Goal: Transaction & Acquisition: Purchase product/service

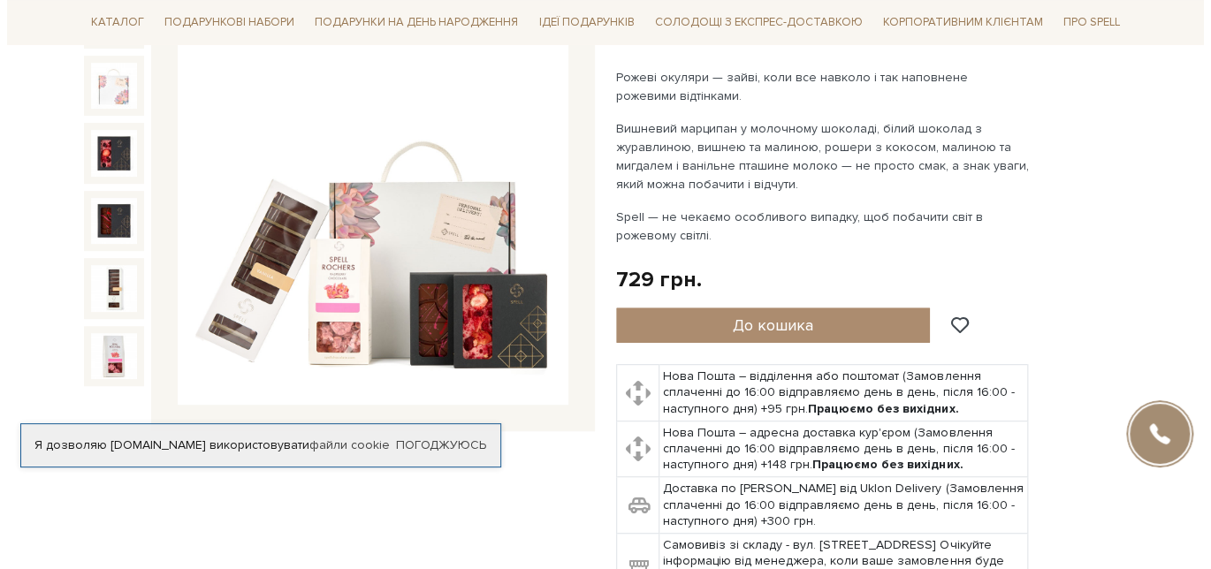
scroll to position [265, 0]
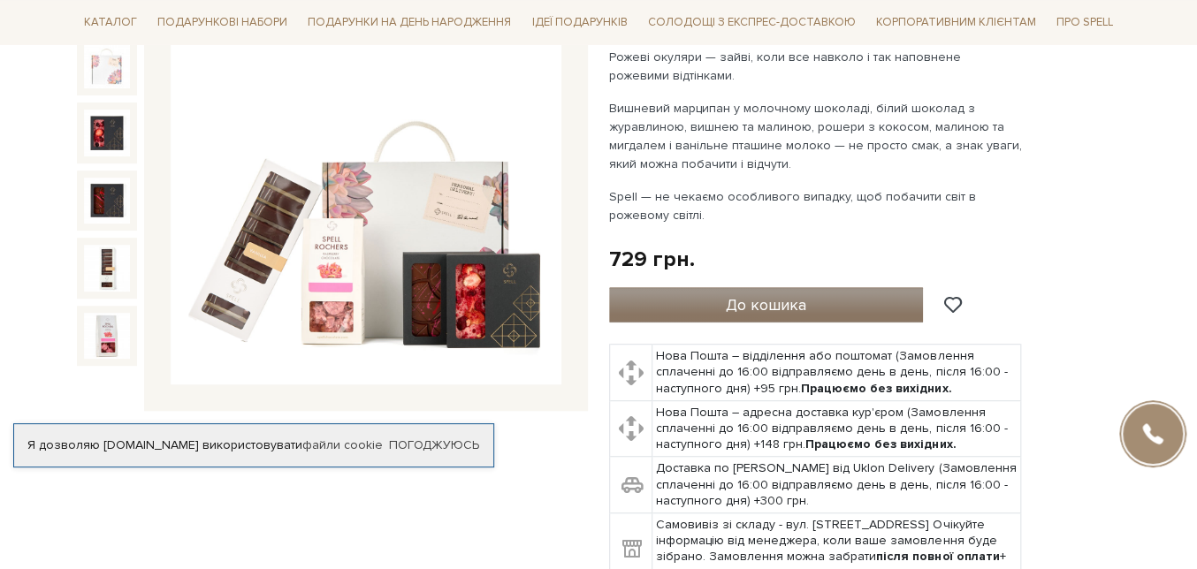
click at [714, 295] on button "До кошика" at bounding box center [766, 304] width 314 height 35
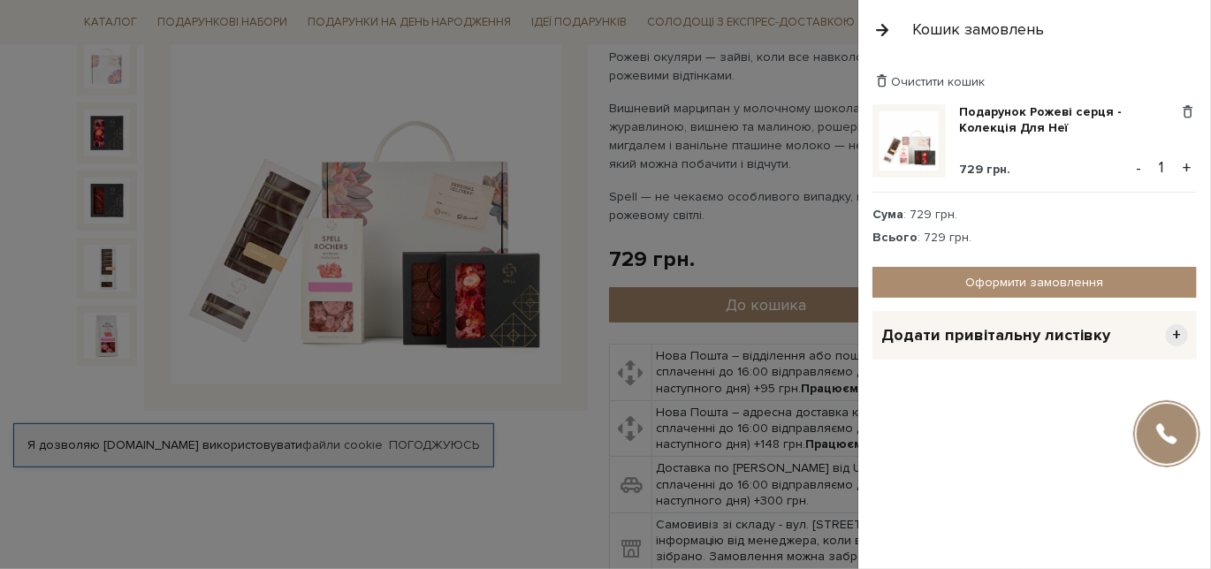
click at [935, 164] on button "+" at bounding box center [1186, 168] width 20 height 27
click at [935, 339] on span "Додати привітальну листівку" at bounding box center [995, 335] width 229 height 20
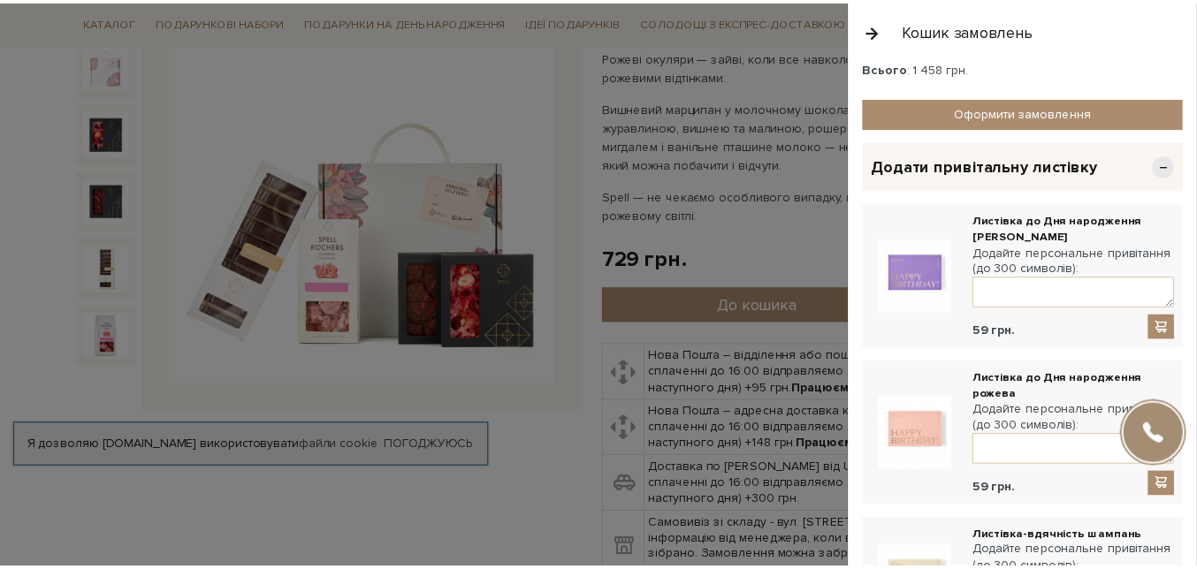
scroll to position [0, 0]
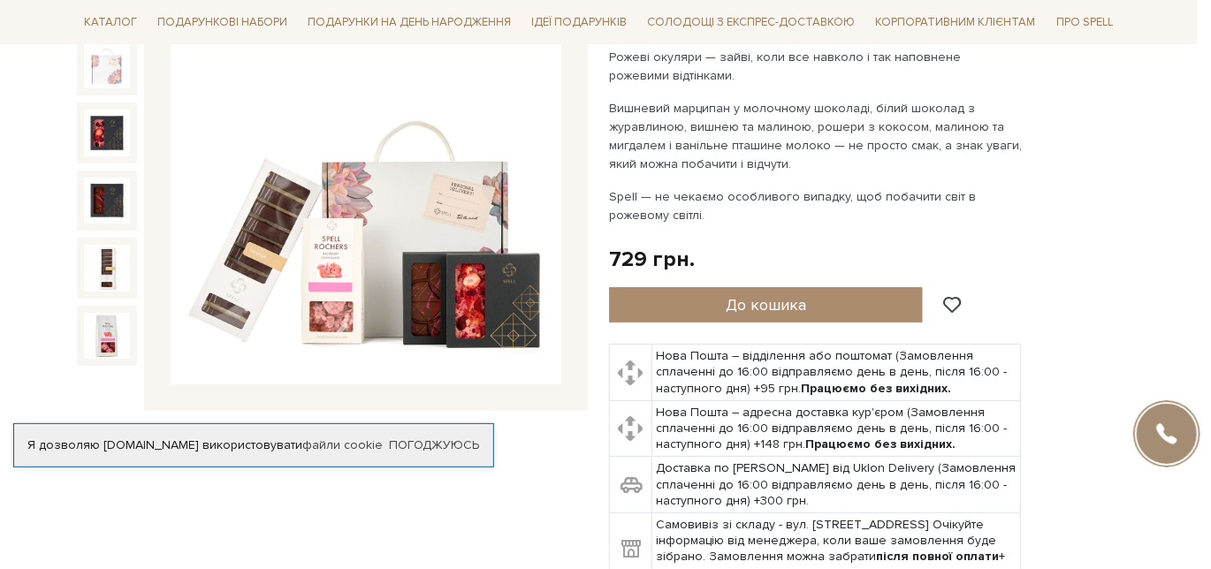
click at [711, 244] on div at bounding box center [605, 284] width 1211 height 569
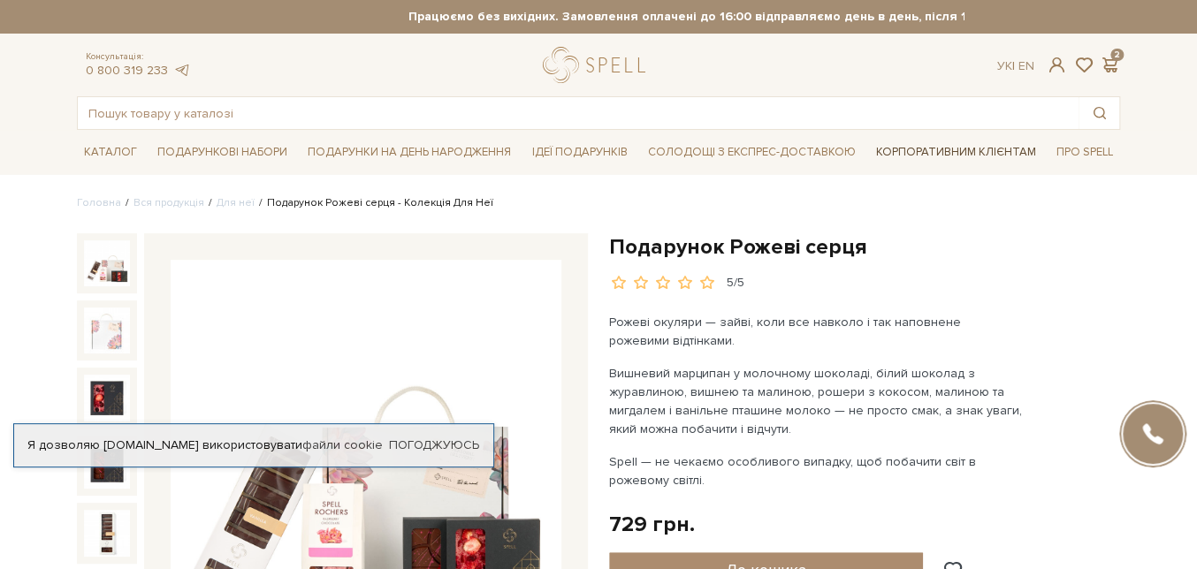
click at [898, 149] on link "Корпоративним клієнтам" at bounding box center [956, 152] width 174 height 30
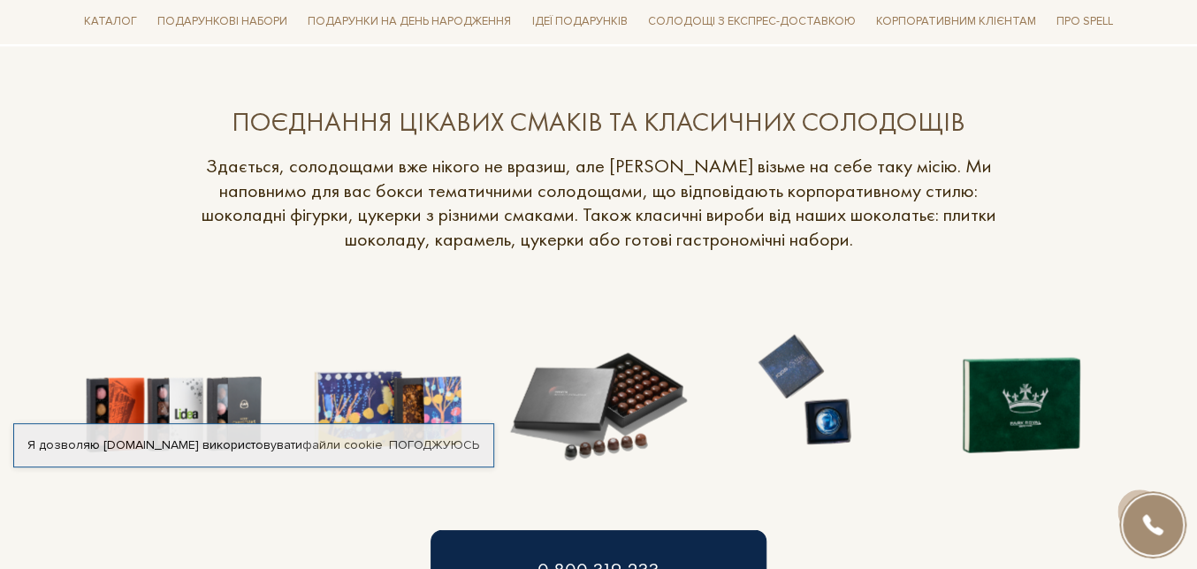
scroll to position [1342, 0]
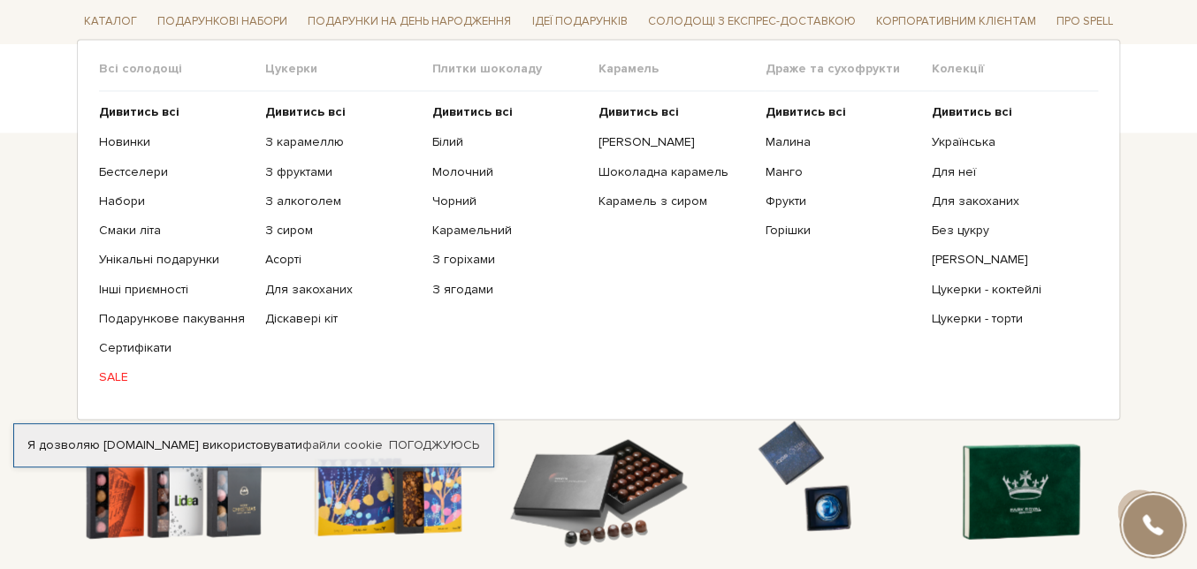
click at [103, 368] on ul "Дивитись всі Новинки Бестселери Набори Смаки літа Інші приємності" at bounding box center [182, 245] width 166 height 307
click at [117, 382] on link "SALE" at bounding box center [175, 377] width 153 height 16
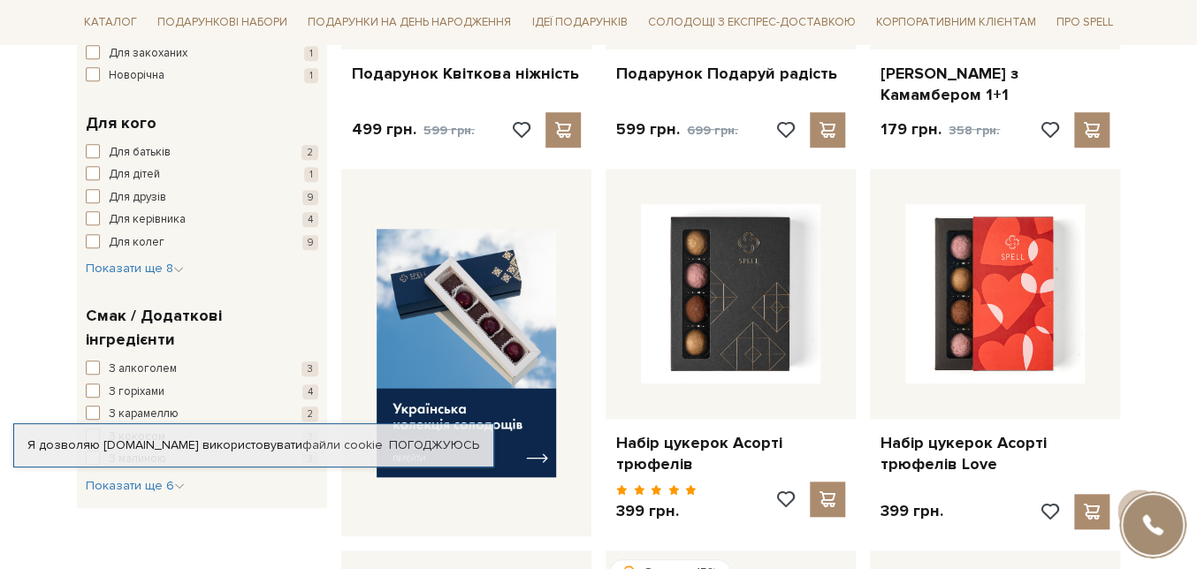
scroll to position [530, 0]
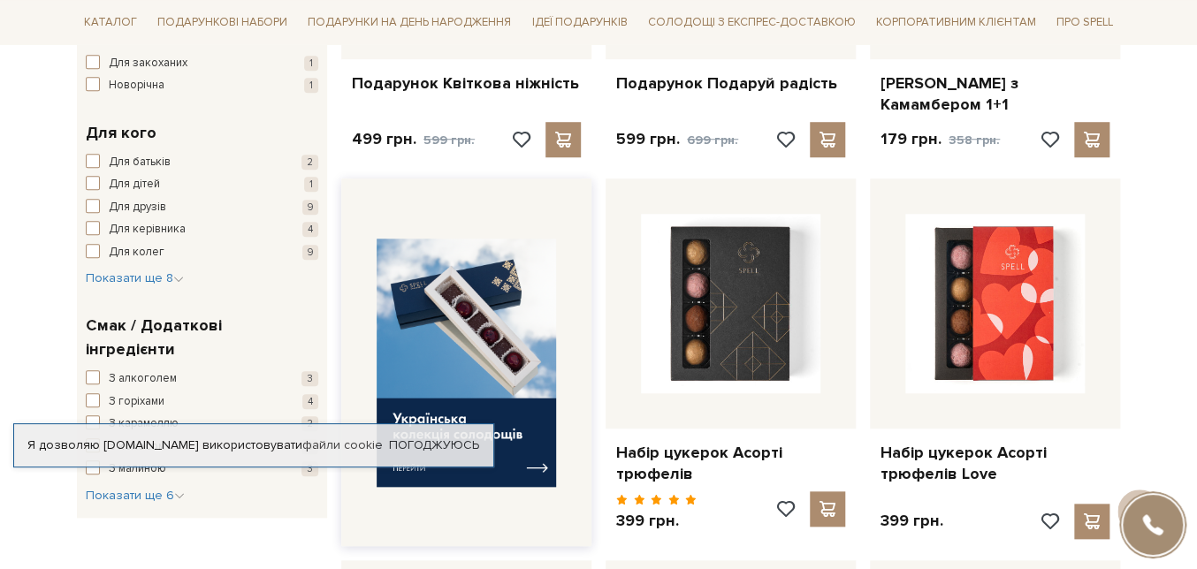
click at [466, 270] on img at bounding box center [466, 363] width 179 height 248
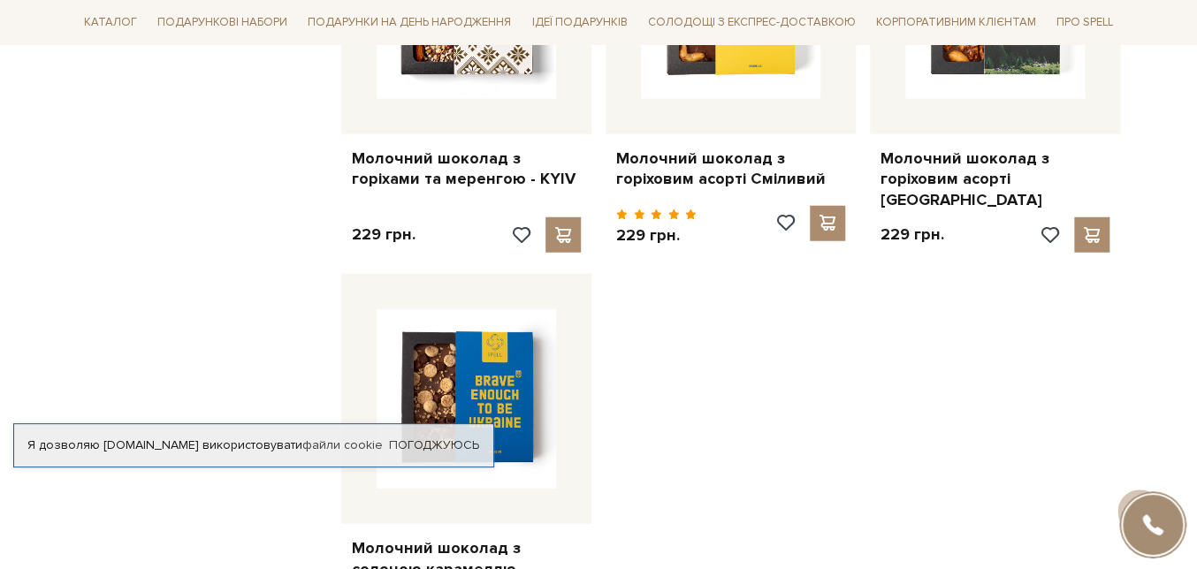
scroll to position [2298, 0]
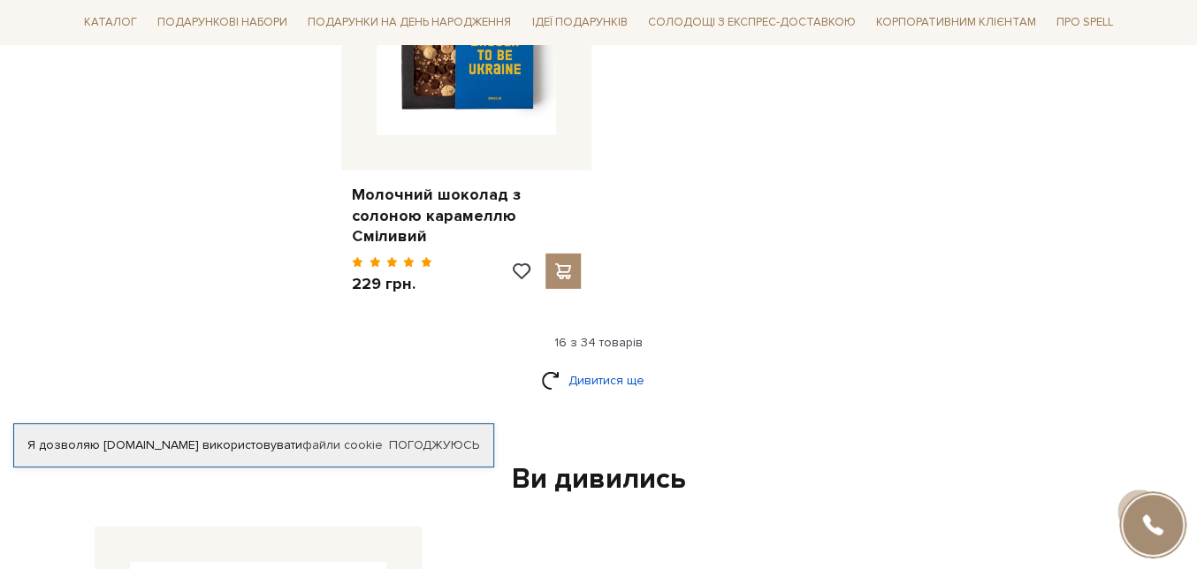
click at [587, 365] on link "Дивитися ще" at bounding box center [598, 380] width 115 height 31
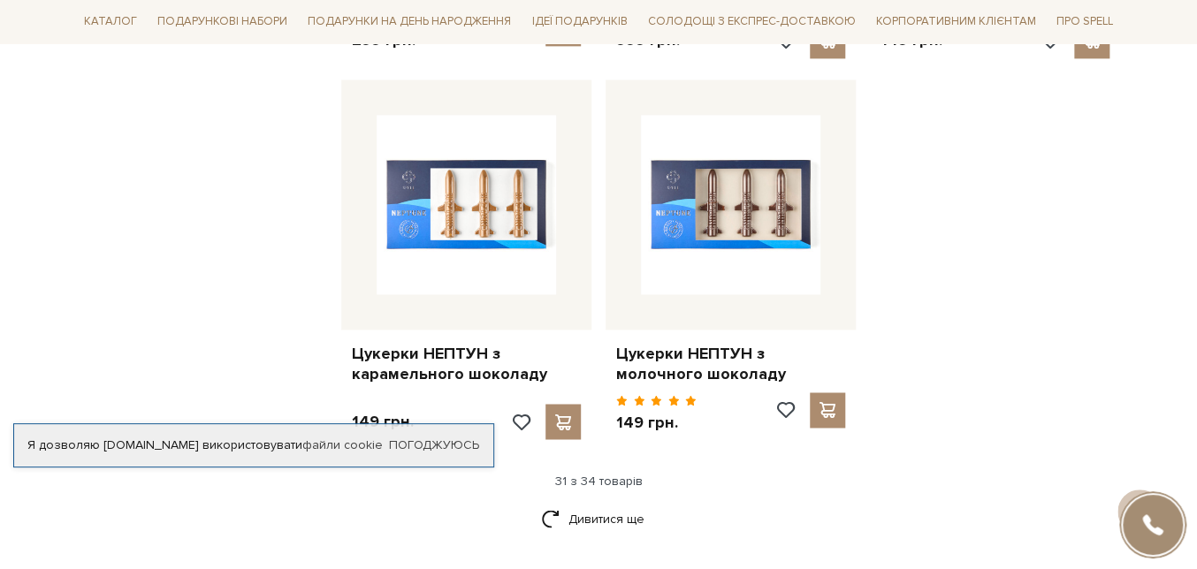
scroll to position [4242, 0]
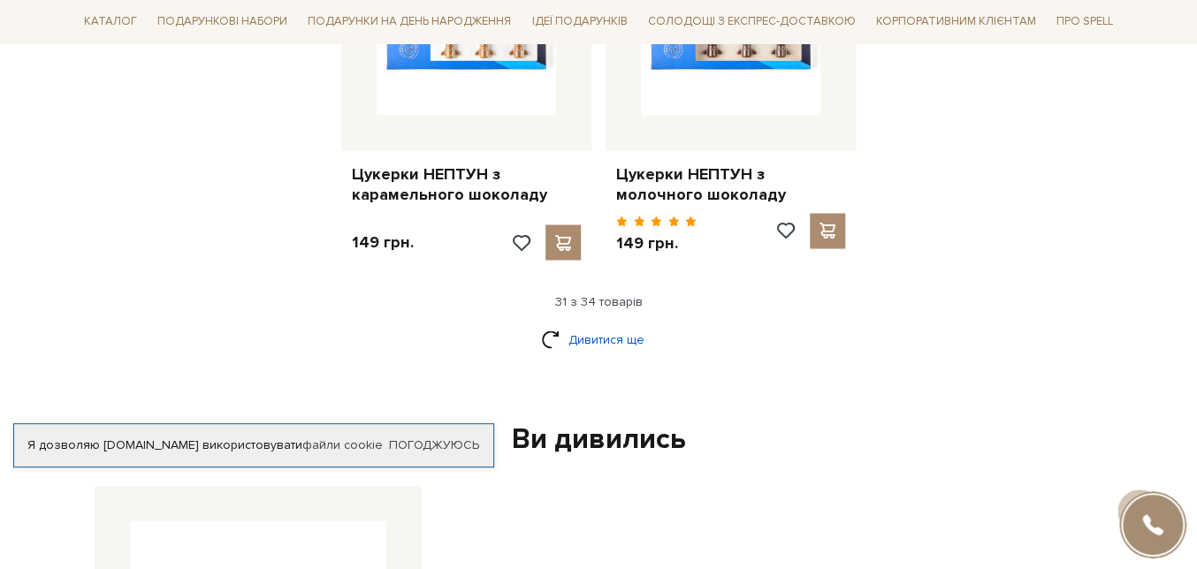
click at [552, 323] on link "Дивитися ще" at bounding box center [598, 338] width 115 height 31
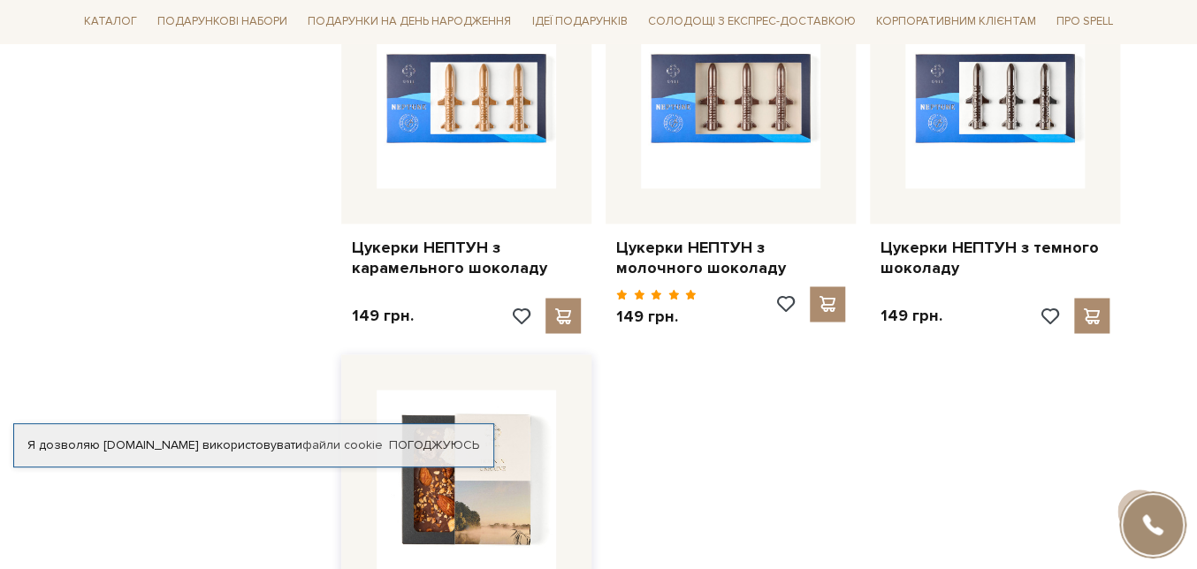
scroll to position [4154, 0]
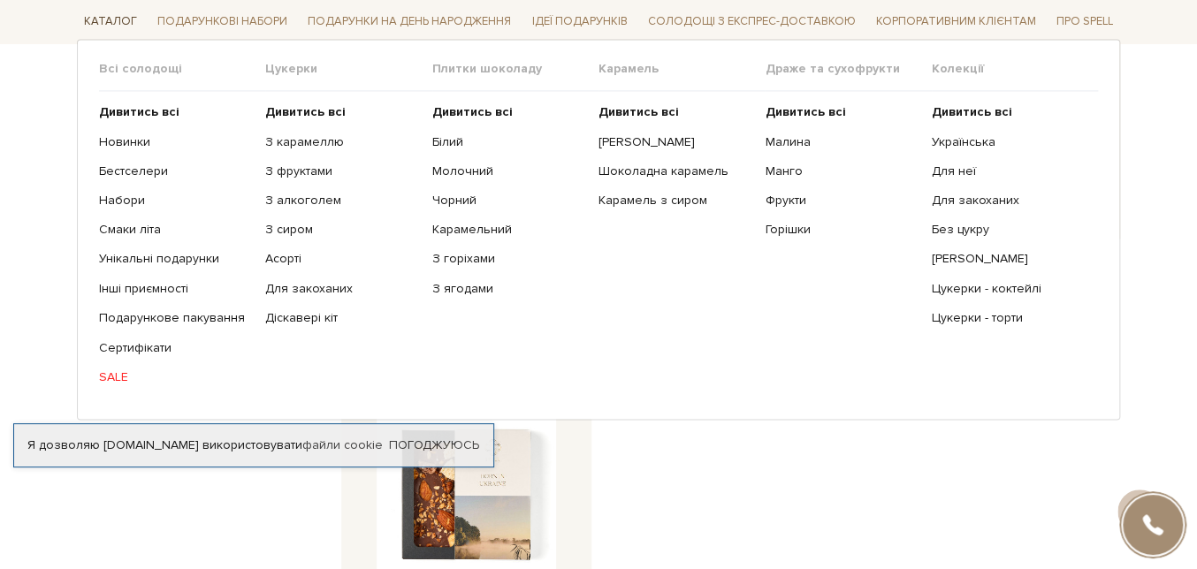
click at [118, 18] on span "Каталог" at bounding box center [110, 22] width 67 height 27
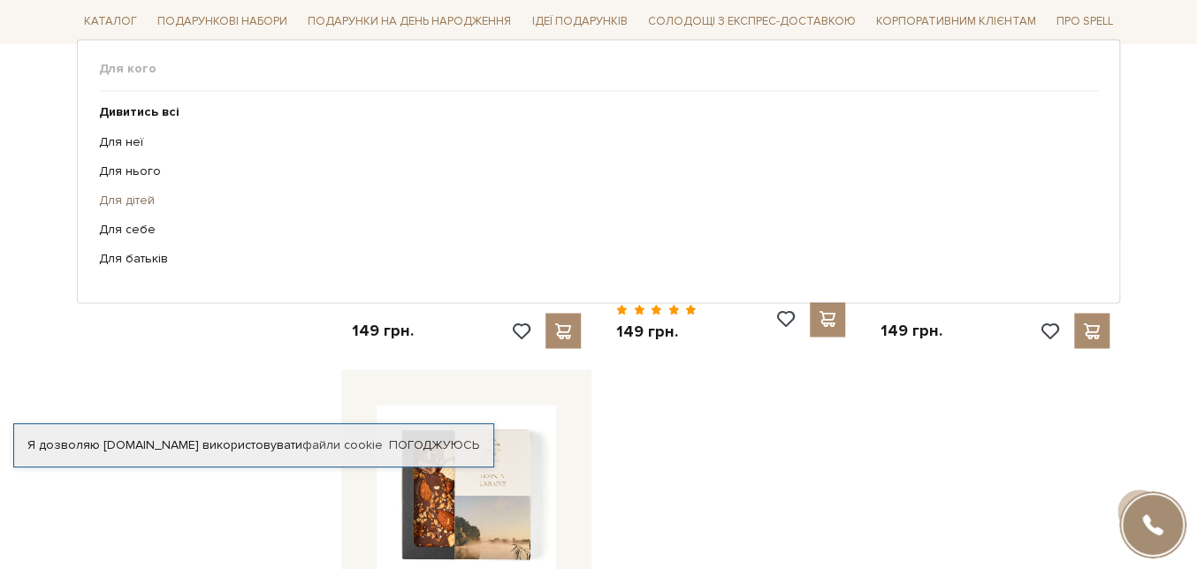
click at [124, 203] on link "Для дітей" at bounding box center [591, 202] width 985 height 16
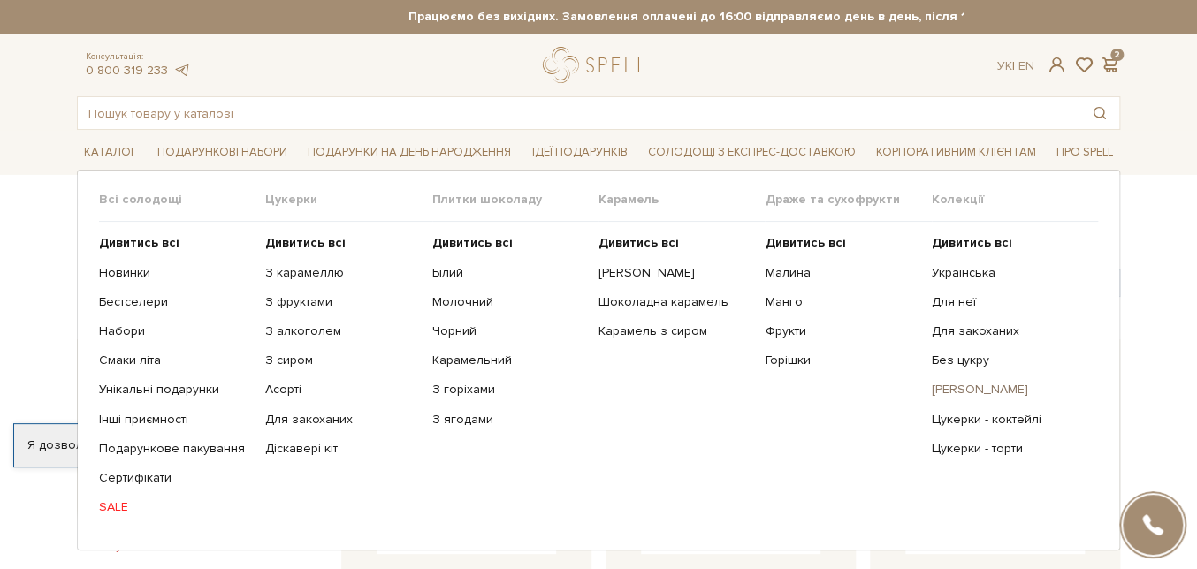
click at [968, 382] on link "[PERSON_NAME]" at bounding box center [1008, 390] width 153 height 16
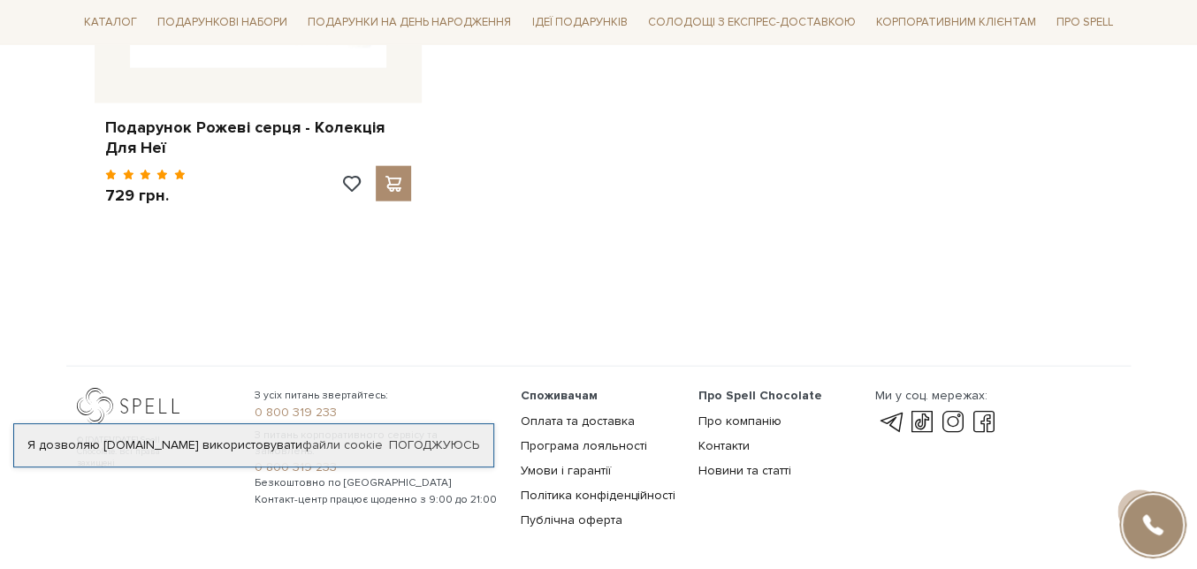
scroll to position [1768, 0]
